Goal: Check status

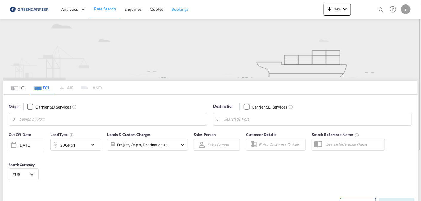
click at [184, 12] on link "Bookings" at bounding box center [179, 9] width 25 height 19
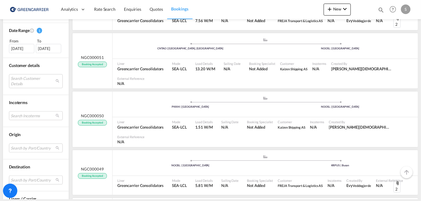
scroll to position [179, 0]
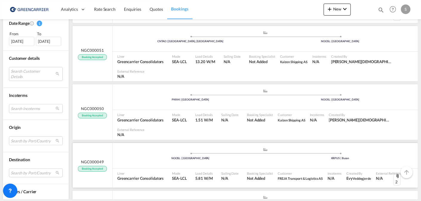
click at [99, 144] on div "NGC000049 Booking Accepted" at bounding box center [93, 165] width 40 height 45
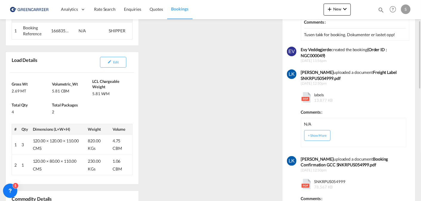
scroll to position [59, 0]
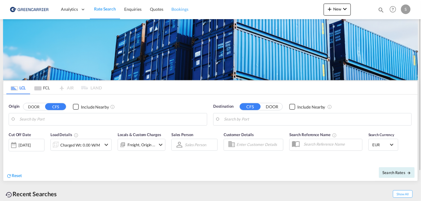
drag, startPoint x: 181, startPoint y: 9, endPoint x: 179, endPoint y: 11, distance: 3.6
click at [181, 9] on span "Bookings" at bounding box center [180, 9] width 17 height 5
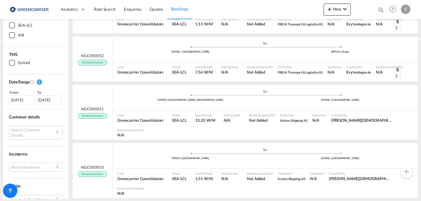
scroll to position [149, 0]
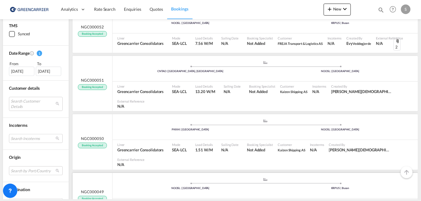
click at [105, 172] on div "NGC000049 Booking Accepted" at bounding box center [93, 194] width 40 height 45
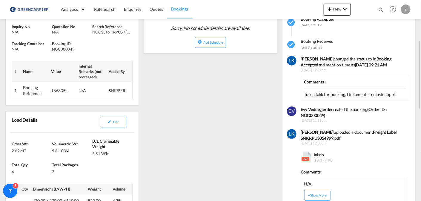
scroll to position [178, 0]
